Goal: Task Accomplishment & Management: Complete application form

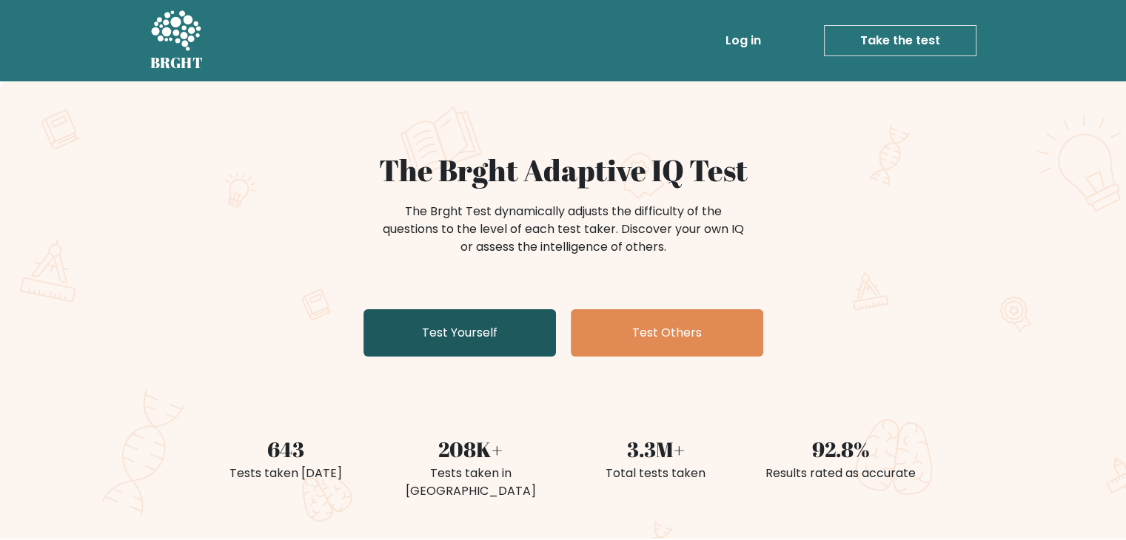
click at [435, 323] on link "Test Yourself" at bounding box center [459, 332] width 192 height 47
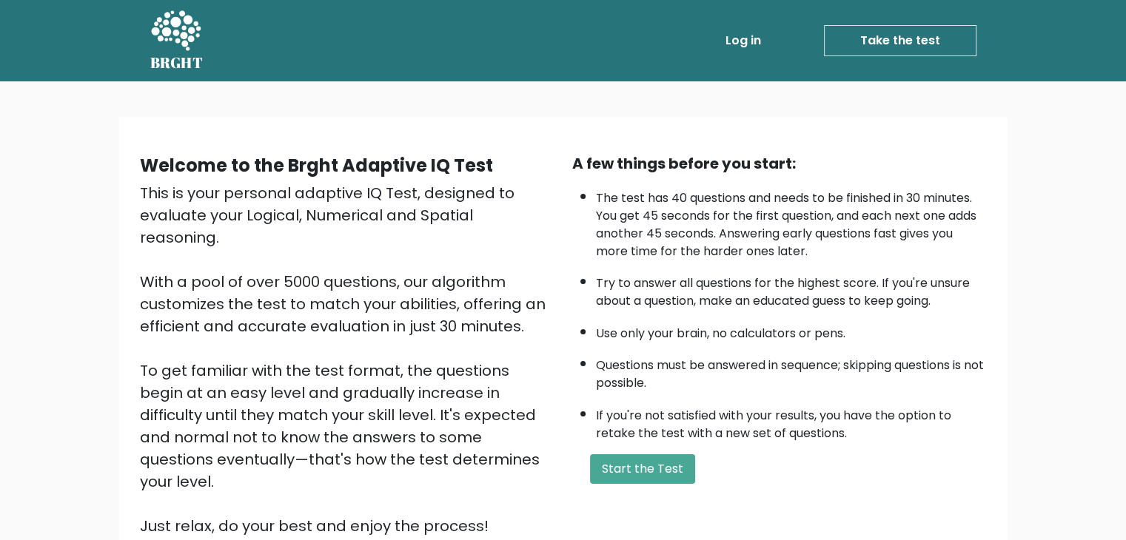
scroll to position [33, 0]
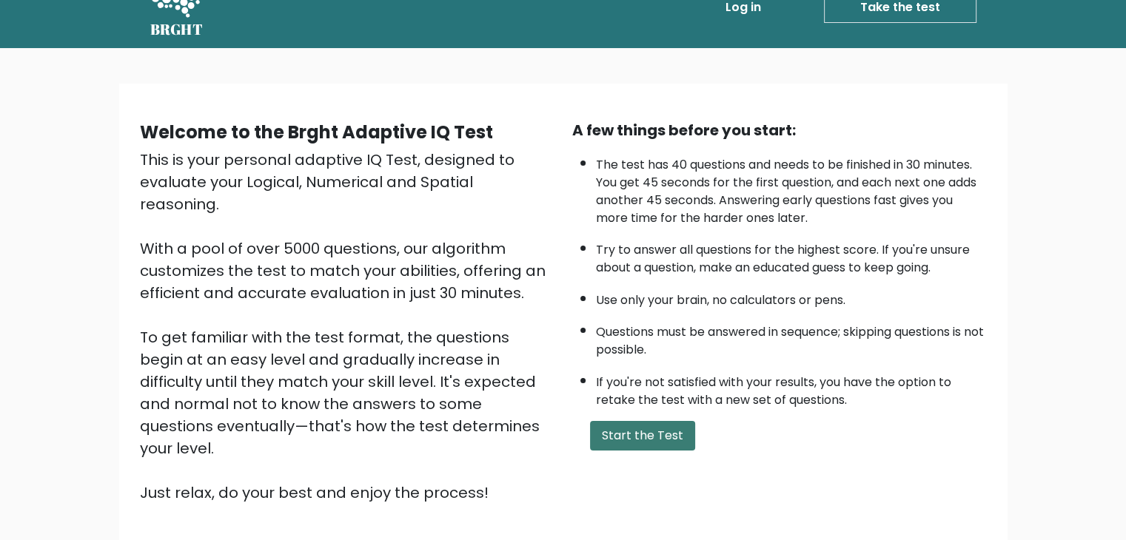
click at [616, 437] on button "Start the Test" at bounding box center [642, 436] width 105 height 30
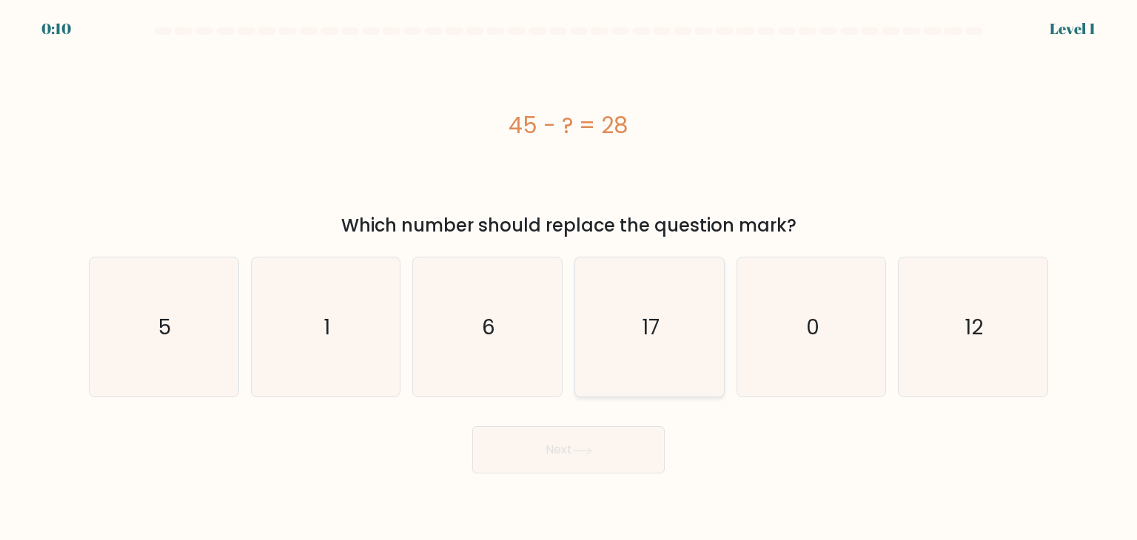
click at [625, 344] on icon "17" at bounding box center [649, 327] width 139 height 139
click at [569, 278] on input "d. 17" at bounding box center [569, 273] width 1 height 7
radio input "true"
click at [592, 460] on button "Next" at bounding box center [568, 449] width 192 height 47
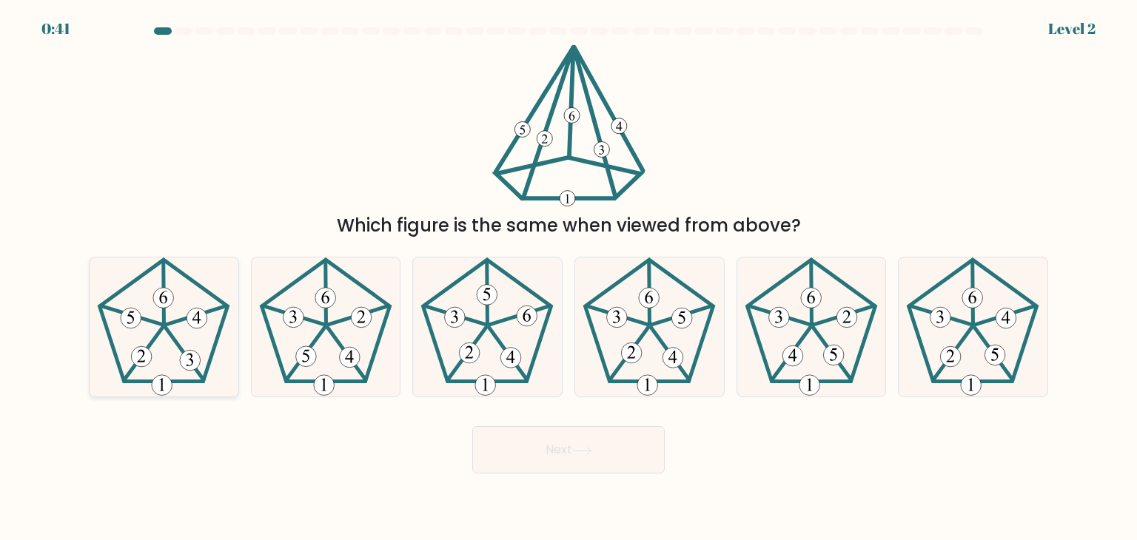
click at [202, 309] on icon at bounding box center [163, 327] width 139 height 139
click at [569, 278] on input "a." at bounding box center [569, 273] width 1 height 7
radio input "true"
click at [568, 459] on button "Next" at bounding box center [568, 449] width 192 height 47
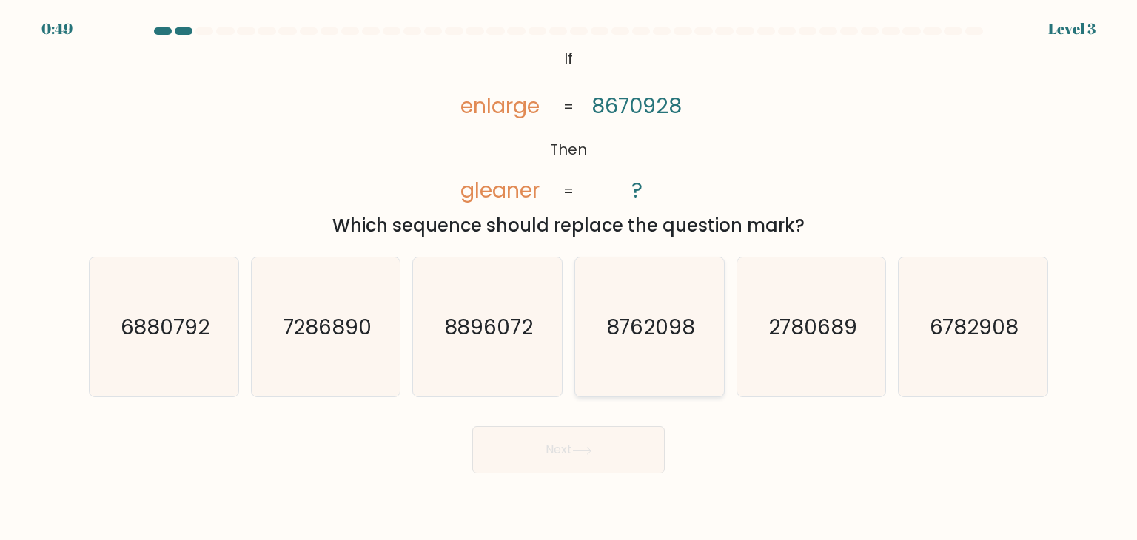
click at [701, 352] on icon "8762098" at bounding box center [649, 327] width 139 height 139
click at [569, 278] on input "d. 8762098" at bounding box center [569, 273] width 1 height 7
radio input "true"
click at [608, 439] on button "Next" at bounding box center [568, 449] width 192 height 47
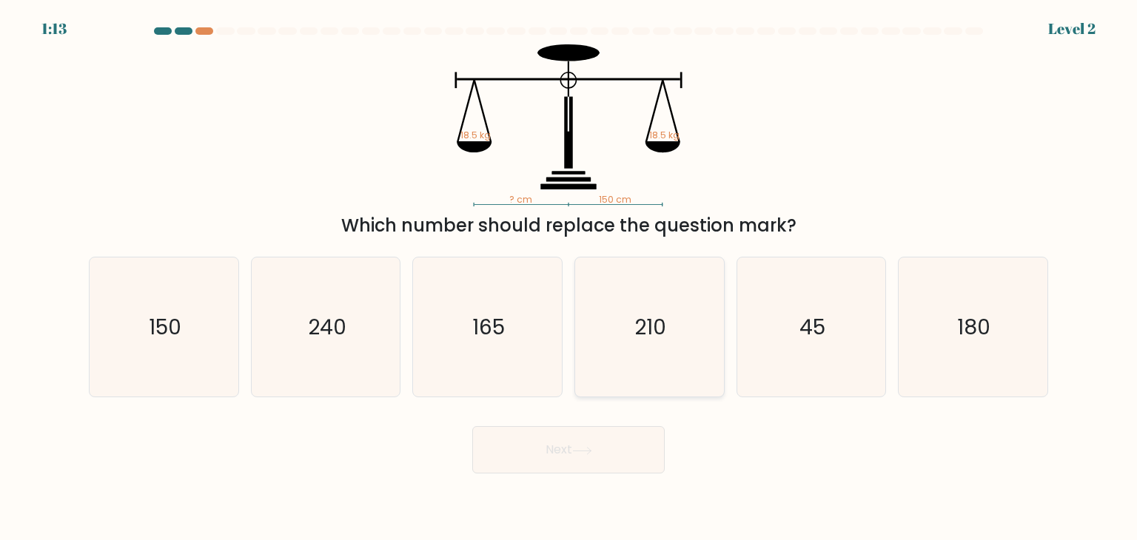
click at [640, 275] on icon "210" at bounding box center [649, 327] width 139 height 139
click at [569, 275] on input "d. 210" at bounding box center [569, 273] width 1 height 7
radio input "true"
click at [598, 438] on button "Next" at bounding box center [568, 449] width 192 height 47
